Goal: Check status: Check status

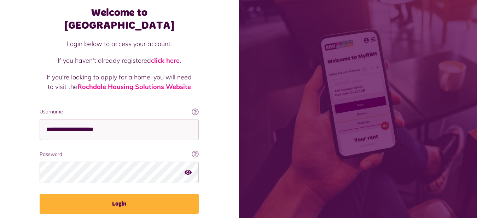
scroll to position [54, 0]
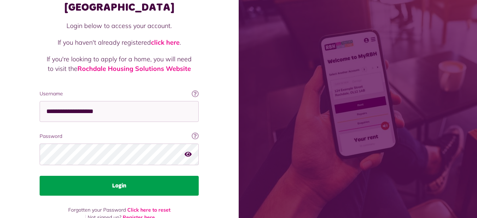
click at [118, 175] on button "Login" at bounding box center [119, 185] width 159 height 20
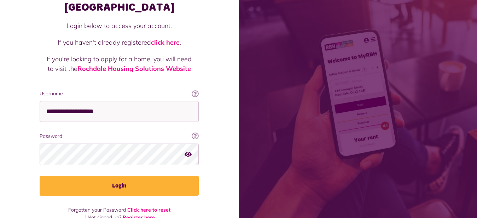
click at [147, 185] on div "**********" at bounding box center [119, 100] width 173 height 239
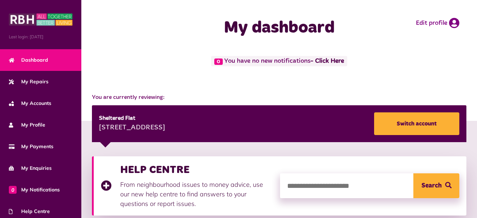
click at [349, 111] on div "Sheltered Flat 38 Ravendale Close Rochdale OL12 7PE Switch account" at bounding box center [279, 123] width 375 height 37
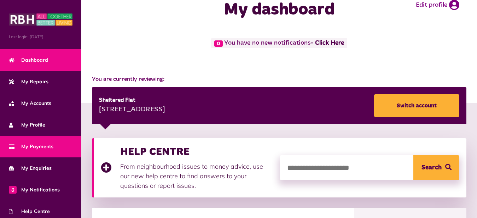
click at [38, 147] on span "My Payments" at bounding box center [31, 146] width 45 height 7
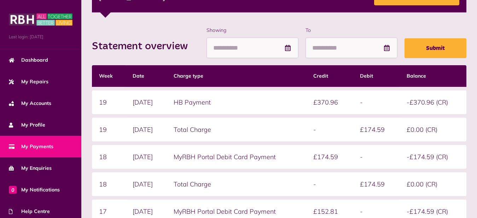
scroll to position [126, 0]
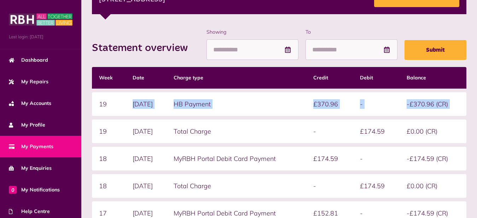
drag, startPoint x: 112, startPoint y: 118, endPoint x: 98, endPoint y: 131, distance: 19.0
click at [98, 131] on table "Week Date Charge type Credit Debit Balance 19 11/08/2025 HB Payment £370.96 - -…" at bounding box center [279, 159] width 375 height 192
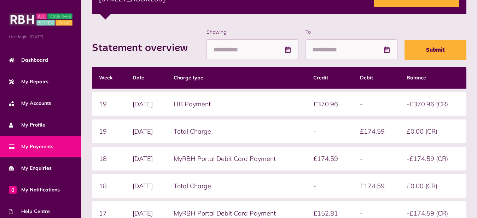
click at [260, 132] on td "Total Charge" at bounding box center [237, 131] width 140 height 24
click at [282, 137] on td "Total Charge" at bounding box center [237, 131] width 140 height 24
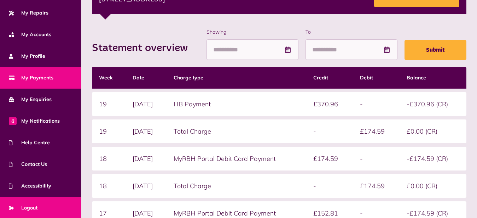
click at [33, 207] on span "Logout" at bounding box center [23, 207] width 29 height 7
